Goal: Task Accomplishment & Management: Complete application form

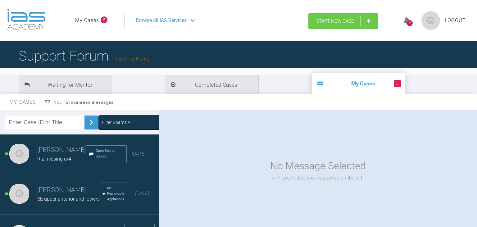
click at [351, 26] on link "Start New Case" at bounding box center [343, 21] width 70 height 16
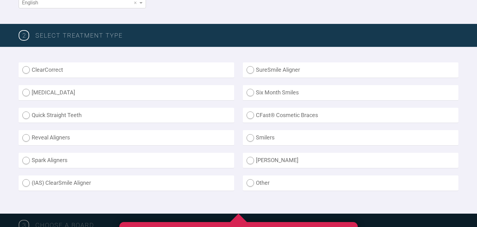
scroll to position [140, 0]
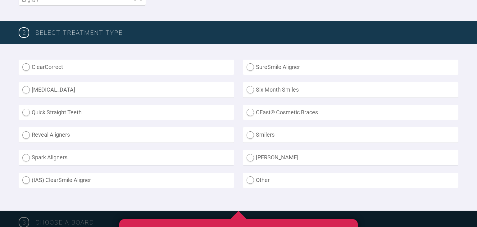
click at [252, 65] on label "SureSmile Aligner" at bounding box center [350, 67] width 215 height 15
radio Aligner "true"
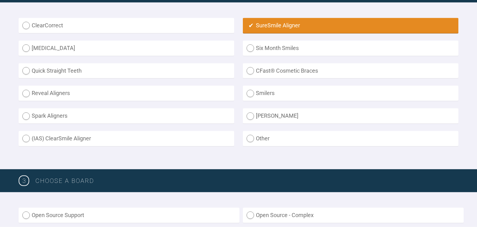
scroll to position [186, 0]
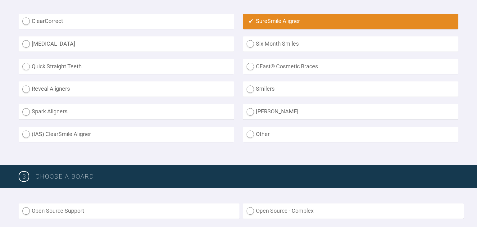
click at [27, 133] on label "(IAS) ClearSmile Aligner" at bounding box center [126, 134] width 215 height 15
radio Aligner "true"
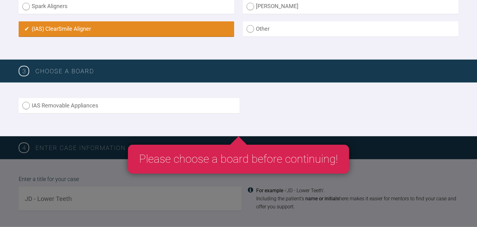
scroll to position [309, 0]
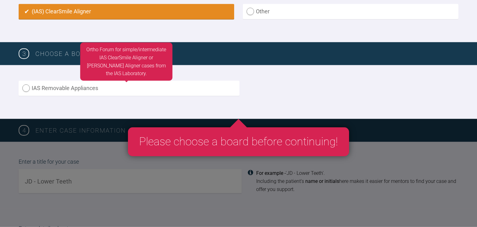
click at [31, 89] on label "IAS Removable Appliances" at bounding box center [129, 88] width 221 height 15
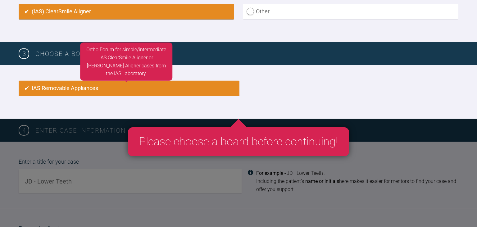
radio input "true"
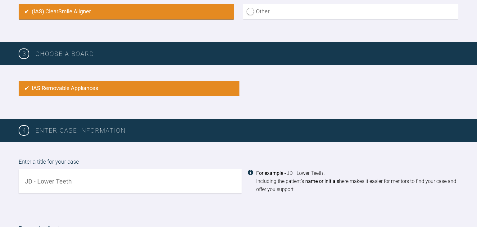
click at [184, 179] on input "text" at bounding box center [130, 181] width 223 height 24
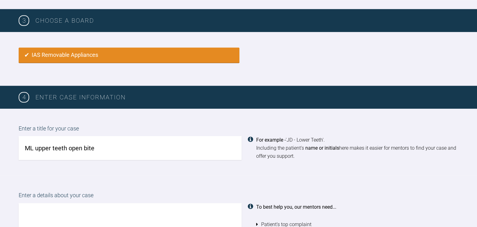
scroll to position [402, 0]
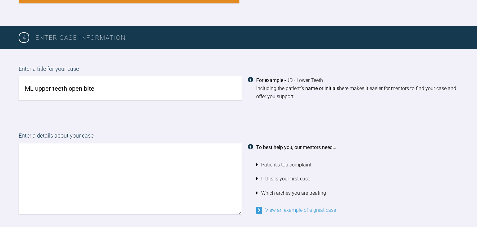
type input "ML upper teeth open bite"
click at [69, 146] on textarea at bounding box center [130, 178] width 223 height 71
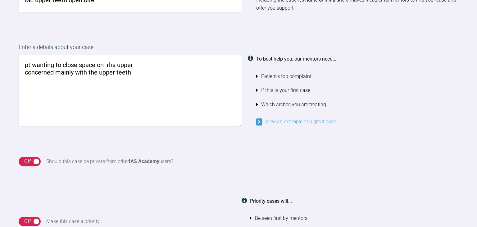
scroll to position [492, 0]
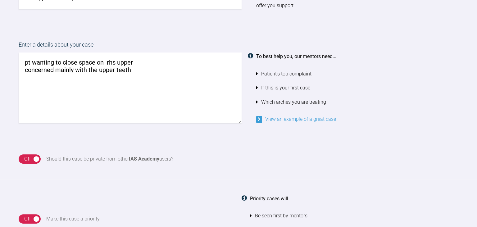
type textarea "pt wanting to close space on rhs upper concerned mainly with the upper teeth"
click at [294, 117] on link "View an example of a great case" at bounding box center [296, 119] width 80 height 6
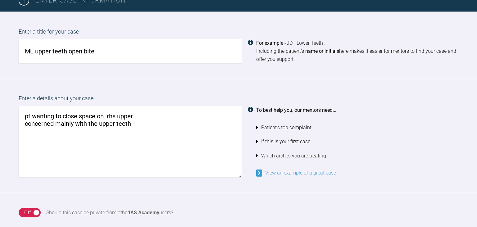
scroll to position [438, 0]
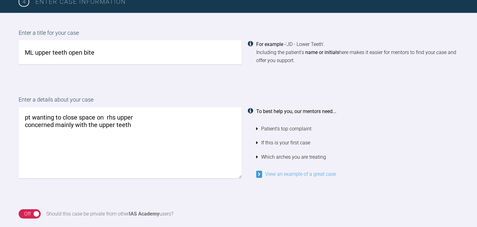
click at [327, 172] on link "View an example of a great case" at bounding box center [296, 174] width 80 height 6
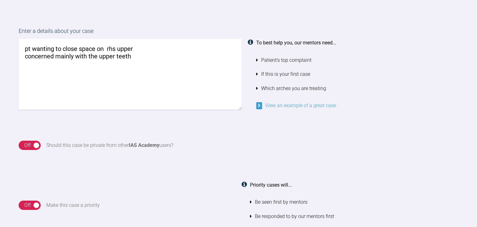
scroll to position [510, 0]
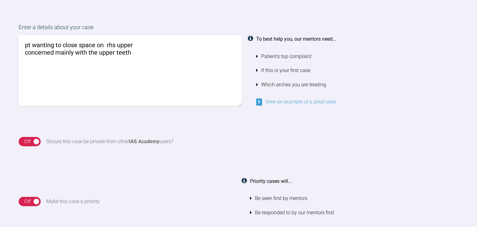
click at [31, 140] on div "Off" at bounding box center [27, 141] width 7 height 8
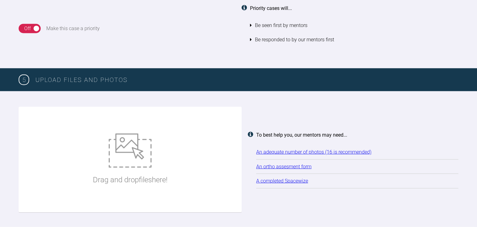
scroll to position [674, 0]
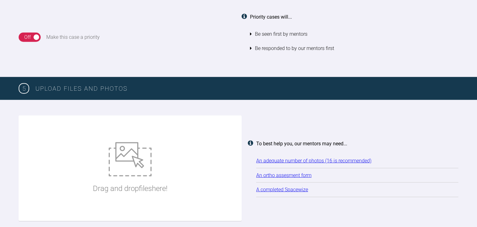
click at [165, 162] on div "Drag and drop files here!" at bounding box center [130, 168] width 74 height 93
click at [250, 134] on div "Drag and drop files here! To best help you, our mentors may need... An adequate…" at bounding box center [238, 171] width 439 height 112
click at [151, 165] on div "Drag and drop files here!" at bounding box center [130, 168] width 74 height 93
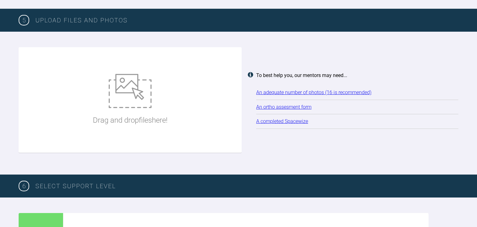
scroll to position [737, 0]
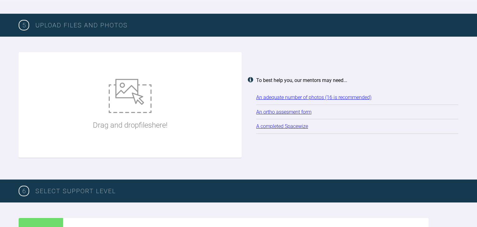
click at [147, 96] on img at bounding box center [130, 96] width 43 height 34
click at [178, 121] on div "Drag and drop files here!" at bounding box center [130, 105] width 223 height 106
click at [171, 68] on div "Drag and drop files here!" at bounding box center [130, 105] width 223 height 106
click at [225, 107] on div "Drag and drop files here!" at bounding box center [130, 105] width 223 height 106
click at [120, 97] on img at bounding box center [130, 96] width 43 height 34
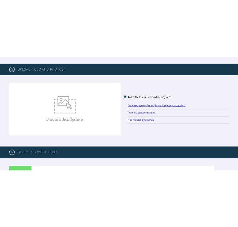
scroll to position [711, 0]
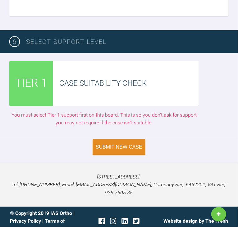
click at [44, 85] on span "TIER 1" at bounding box center [31, 83] width 32 height 18
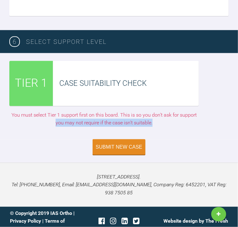
drag, startPoint x: 233, startPoint y: 183, endPoint x: 227, endPoint y: 112, distance: 71.6
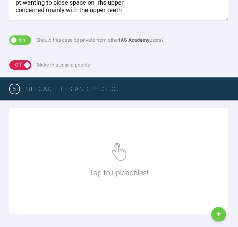
scroll to position [515, 0]
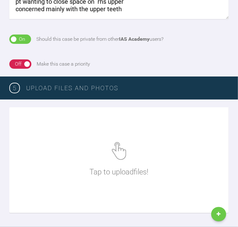
click at [115, 148] on img at bounding box center [119, 151] width 14 height 18
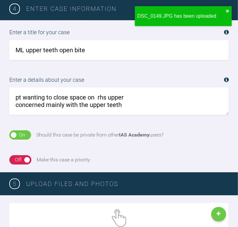
scroll to position [422, 0]
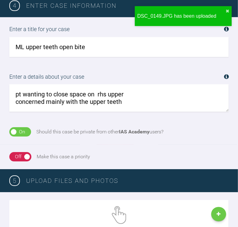
click at [126, 100] on textarea "pt wanting to close space on rhs upper concerned mainly with the upper teeth" at bounding box center [118, 97] width 219 height 27
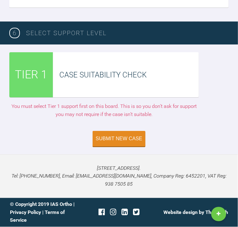
scroll to position [1208, 0]
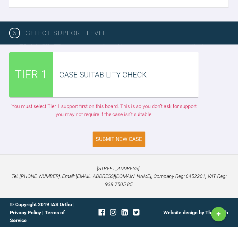
type textarea "pt wanting to close space on rhs upper concerned mainly with the upper teeth wa…"
click at [137, 142] on div "Submit New Case" at bounding box center [119, 139] width 47 height 6
click at [53, 90] on div "TIER 1" at bounding box center [31, 74] width 44 height 45
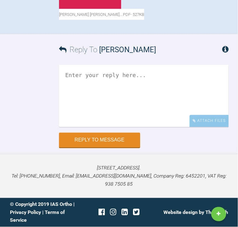
scroll to position [707, 0]
